Goal: Communication & Community: Answer question/provide support

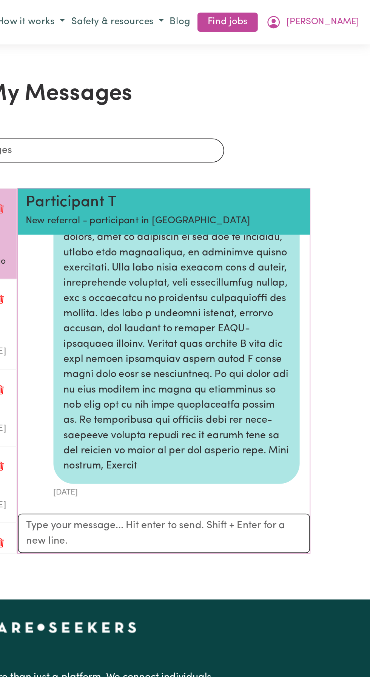
scroll to position [197, 0]
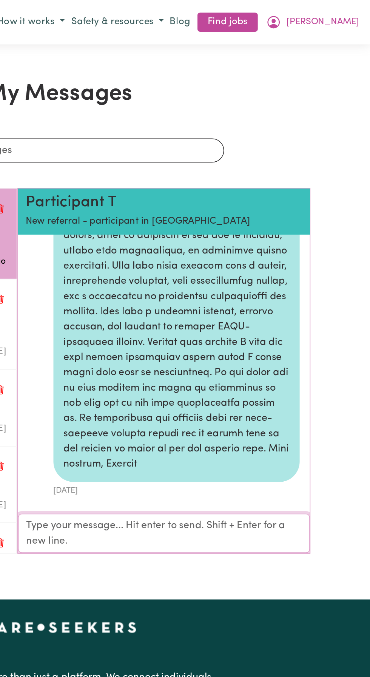
click at [179, 313] on textarea "Your reply" at bounding box center [248, 317] width 174 height 23
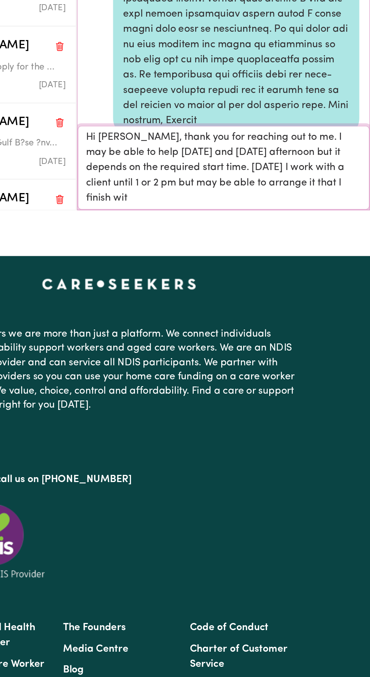
scroll to position [0, 0]
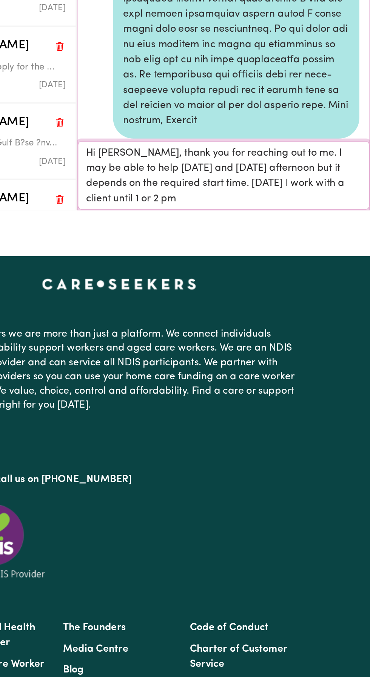
click at [187, 323] on textarea "Hi [PERSON_NAME], thank you for reaching out to me. I may be able to help [DATE…" at bounding box center [248, 308] width 174 height 41
click at [184, 321] on textarea "Hi [PERSON_NAME], thank you for reaching out to me. I may be able to help [DATE…" at bounding box center [248, 308] width 174 height 41
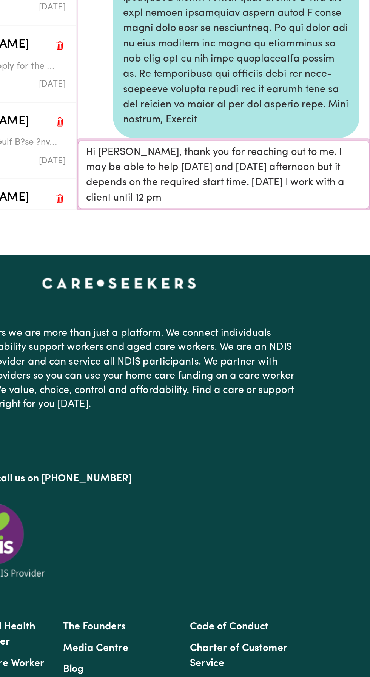
type textarea "Hi [PERSON_NAME], thank you for reaching out to me. I may be able to help [DATE…"
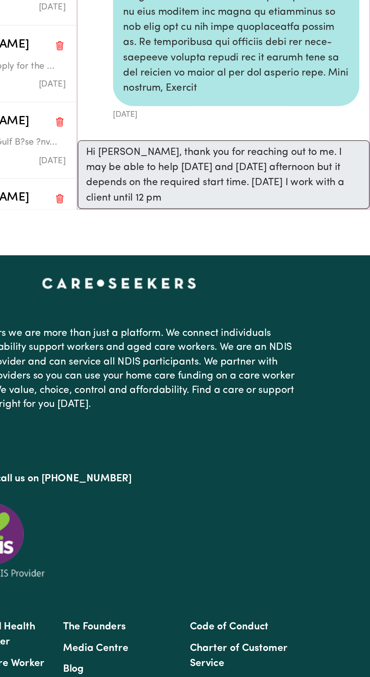
scroll to position [285, 0]
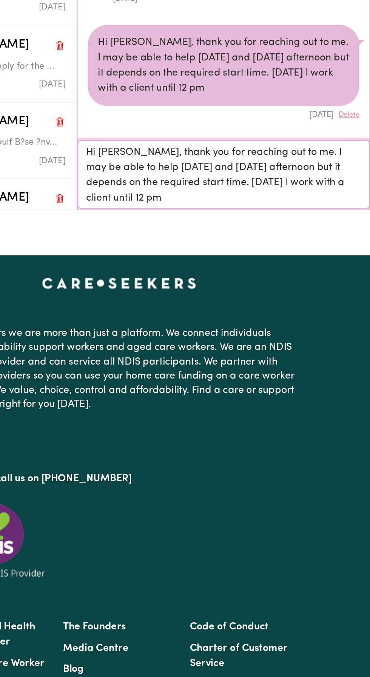
click at [183, 298] on textarea "Hi [PERSON_NAME], thank you for reaching out to me. I may be able to help [DATE…" at bounding box center [248, 308] width 174 height 41
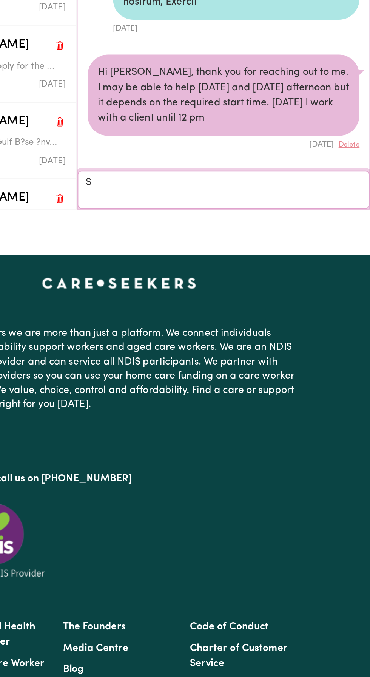
scroll to position [267, 0]
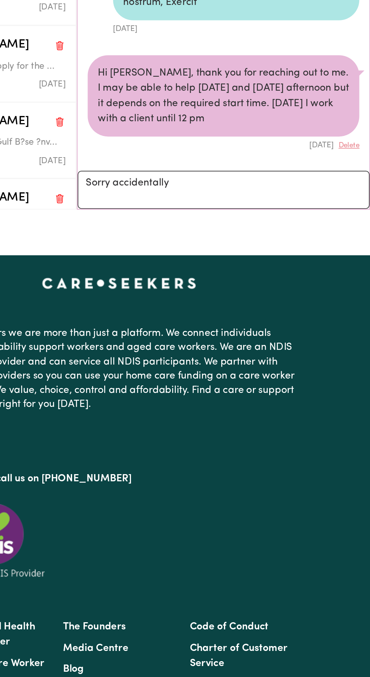
copy div "Hi [PERSON_NAME], thank you for reaching out to me. I may be able to help [DATE…"
click at [326, 292] on button "Delete" at bounding box center [322, 291] width 12 height 6
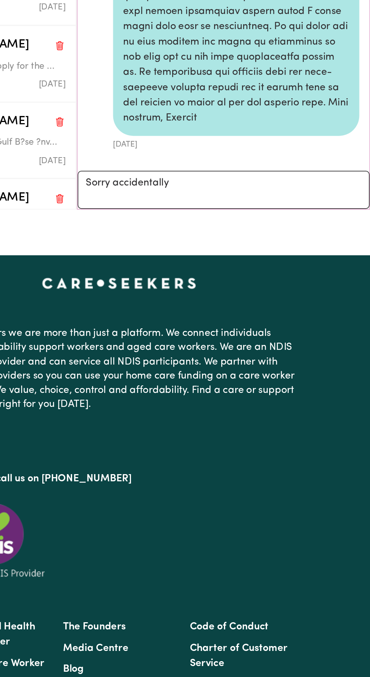
scroll to position [198, 0]
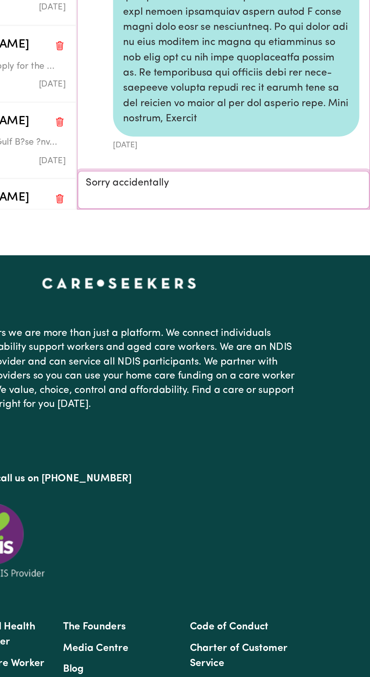
click at [229, 314] on textarea "Sorry accidentally" at bounding box center [248, 317] width 174 height 23
type textarea "Sorry"
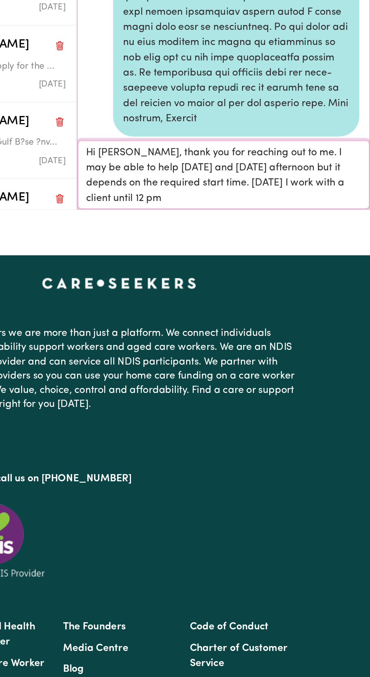
scroll to position [0, 0]
click at [182, 316] on textarea "Hi [PERSON_NAME], thank you for reaching out to me. I may be able to help [DATE…" at bounding box center [248, 308] width 174 height 41
click at [241, 312] on textarea "Hi [PERSON_NAME], thank you for reaching out to me. I may be able to help [DATE…" at bounding box center [248, 308] width 174 height 41
click at [178, 322] on textarea "Hi [PERSON_NAME], thank you for reaching out to me. I may be able to help [DATE…" at bounding box center [248, 308] width 174 height 41
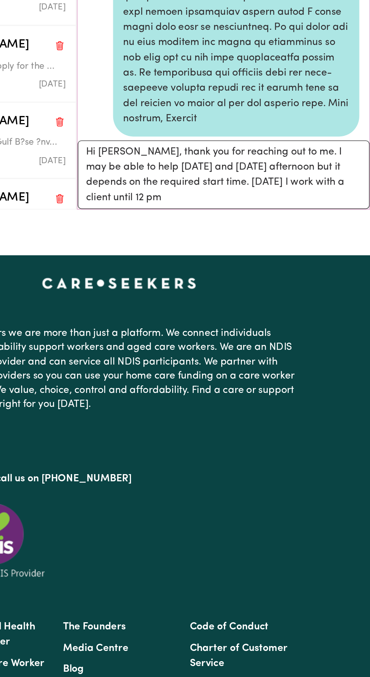
click at [188, 338] on div "My Messages Search conversations Participant T Hi [PERSON_NAME], Hope you're we…" at bounding box center [185, 191] width 370 height 330
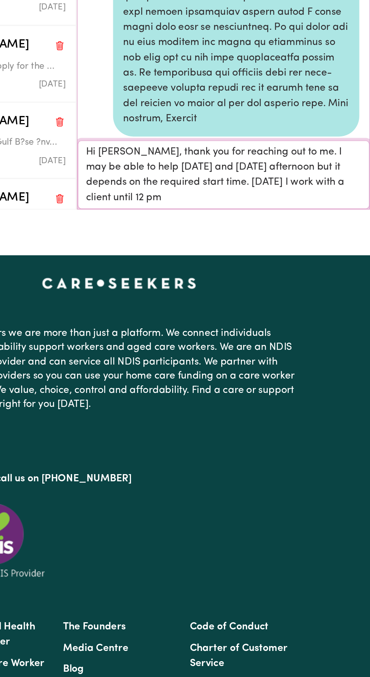
click at [182, 318] on textarea "Hi [PERSON_NAME], thank you for reaching out to me. I may be able to help [DATE…" at bounding box center [248, 308] width 174 height 41
click at [222, 323] on textarea "Hi [PERSON_NAME], thank you for reaching out to me. I may be able to help [DATE…" at bounding box center [248, 308] width 174 height 41
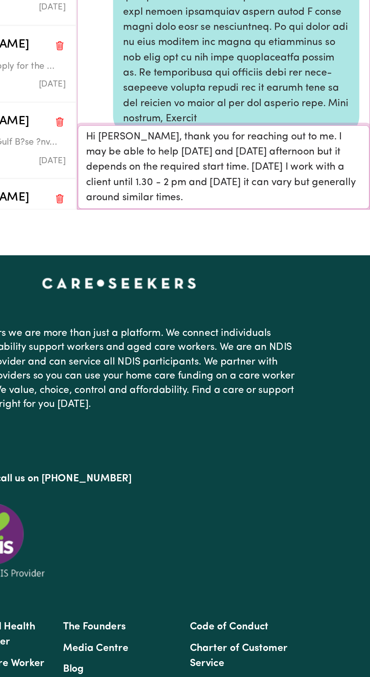
click at [213, 326] on textarea "Hi [PERSON_NAME], thank you for reaching out to me. I may be able to help [DATE…" at bounding box center [248, 304] width 174 height 50
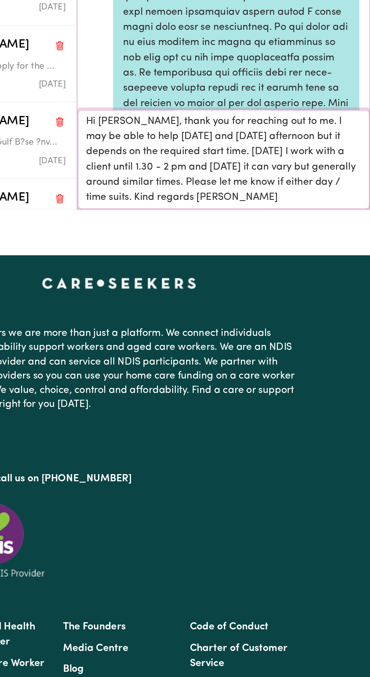
type textarea "Hi [PERSON_NAME], thank you for reaching out to me. I may be able to help [DATE…"
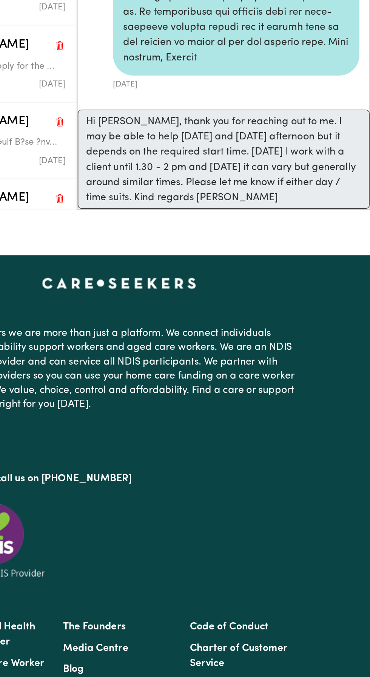
scroll to position [321, 0]
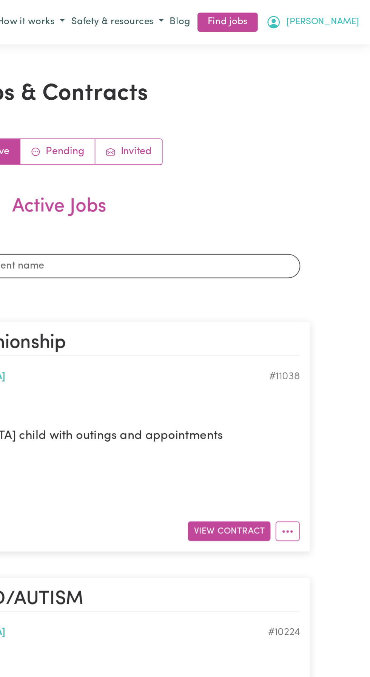
click at [357, 14] on span "[PERSON_NAME]" at bounding box center [341, 13] width 43 height 8
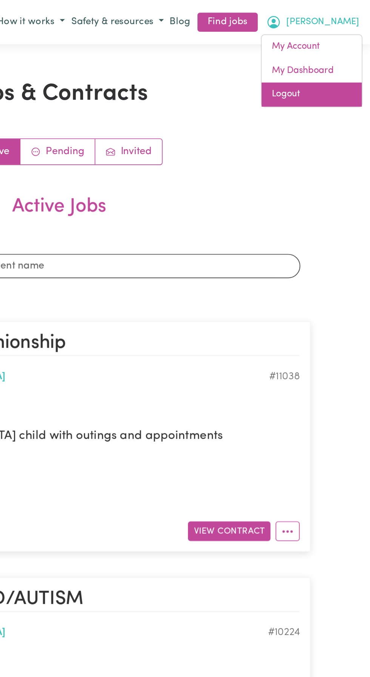
click at [321, 56] on link "Logout" at bounding box center [336, 56] width 60 height 14
